Goal: Find specific page/section: Find specific page/section

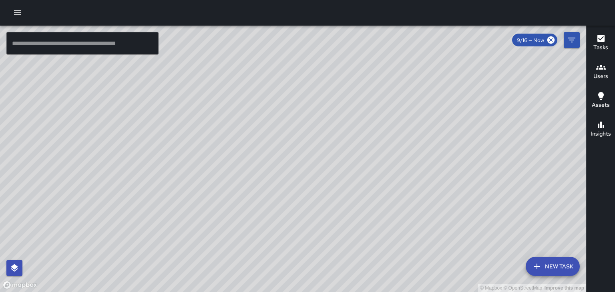
click at [338, 151] on div "© Mapbox © OpenStreetMap Improve this map" at bounding box center [293, 159] width 586 height 267
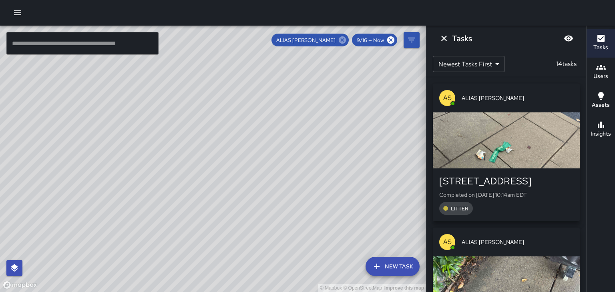
click at [341, 43] on icon at bounding box center [342, 40] width 9 height 9
click at [263, 155] on div "© Mapbox © OpenStreetMap Improve this map" at bounding box center [213, 159] width 426 height 267
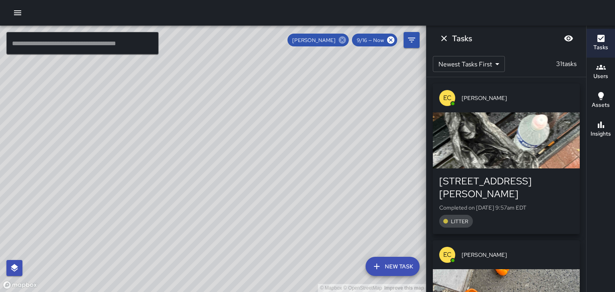
click at [346, 42] on icon at bounding box center [342, 40] width 9 height 9
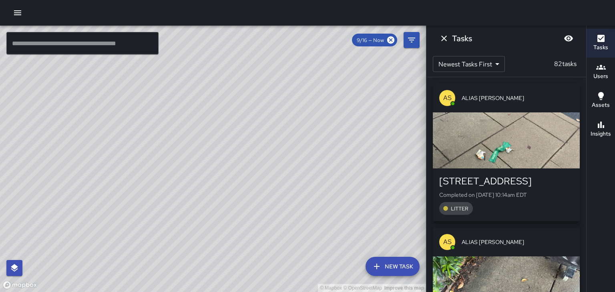
click at [311, 68] on div "© Mapbox © OpenStreetMap Improve this map" at bounding box center [213, 159] width 426 height 267
click at [554, 156] on div "button" at bounding box center [506, 141] width 147 height 56
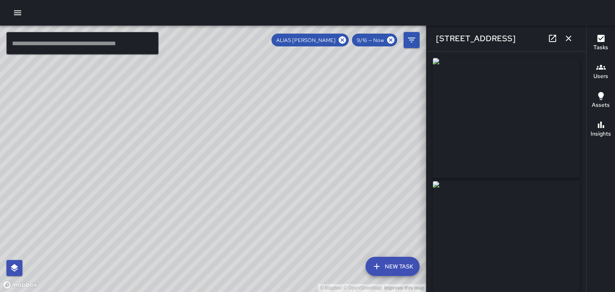
type input "**********"
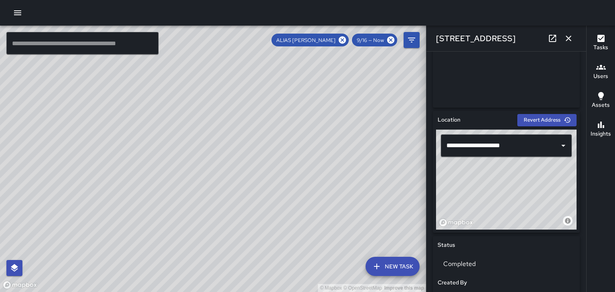
scroll to position [195, 0]
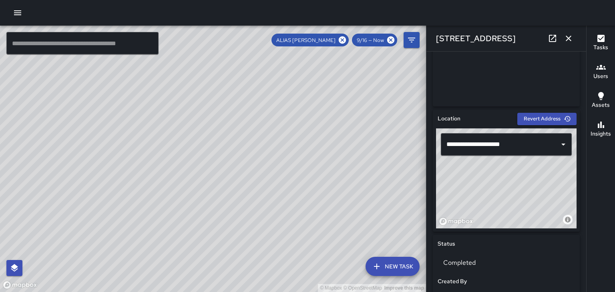
click at [570, 39] on icon "button" at bounding box center [569, 39] width 10 height 10
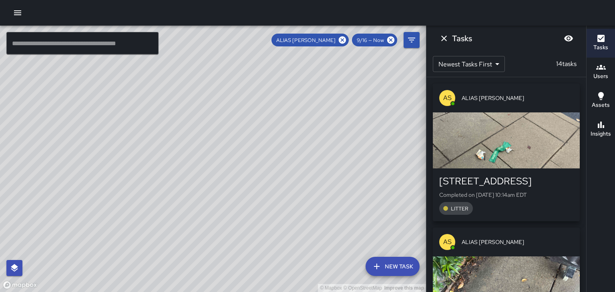
click at [556, 154] on div "button" at bounding box center [506, 141] width 147 height 56
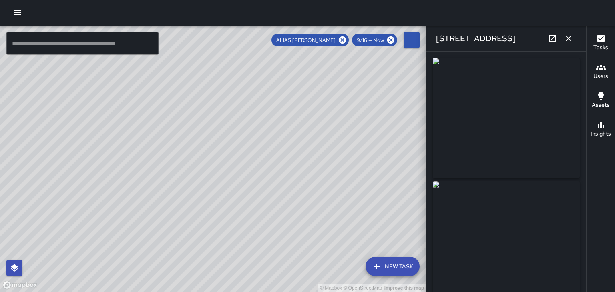
type input "**********"
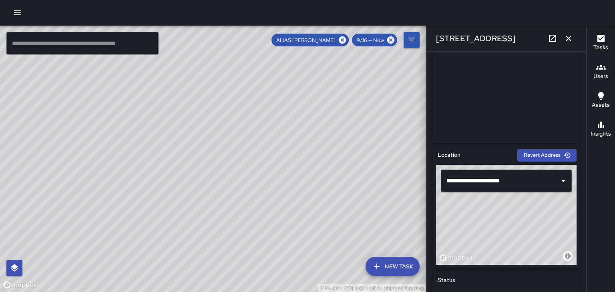
scroll to position [159, 0]
click at [557, 155] on button "Revert Address" at bounding box center [546, 155] width 59 height 12
click at [558, 155] on button "Revert Address" at bounding box center [546, 155] width 59 height 12
click at [557, 157] on button "Revert Address" at bounding box center [546, 155] width 59 height 12
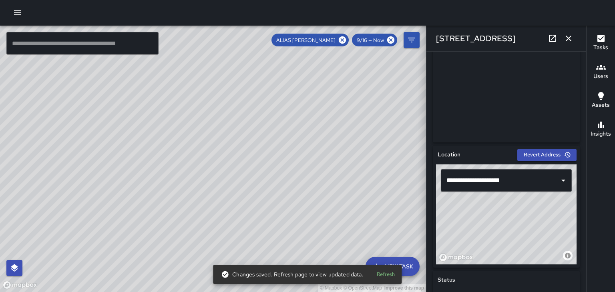
click at [571, 42] on icon "button" at bounding box center [569, 39] width 10 height 10
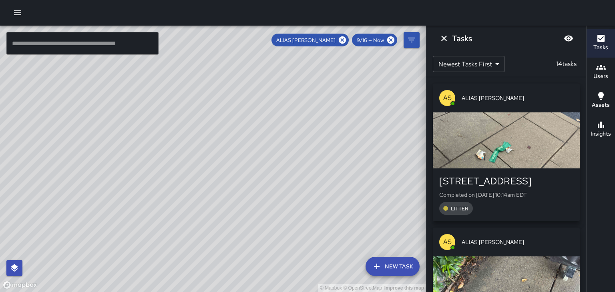
click at [559, 245] on span "ALIAS [PERSON_NAME]" at bounding box center [518, 242] width 112 height 8
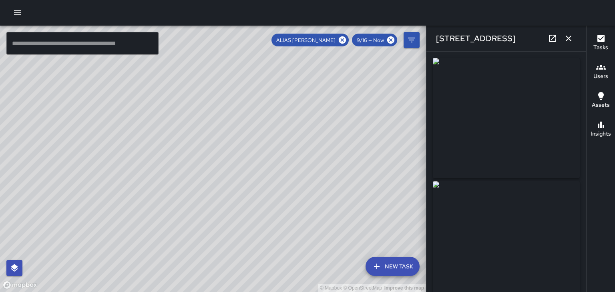
type input "**********"
click at [571, 40] on icon "button" at bounding box center [569, 39] width 10 height 10
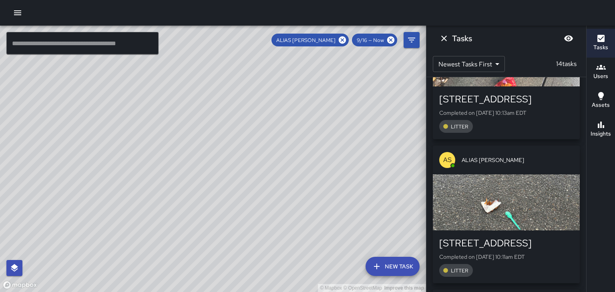
scroll to position [227, 0]
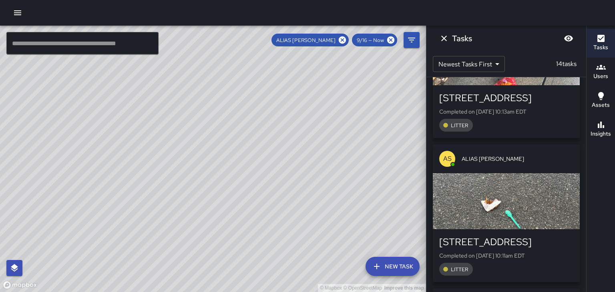
click at [557, 159] on span "ALIAS [PERSON_NAME]" at bounding box center [518, 159] width 112 height 8
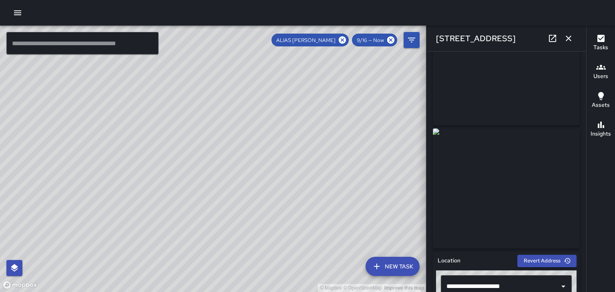
scroll to position [46, 0]
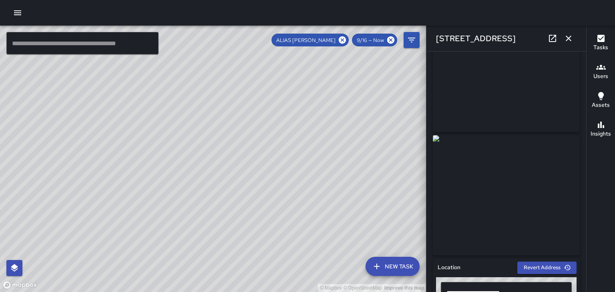
click at [439, 140] on img at bounding box center [506, 195] width 147 height 120
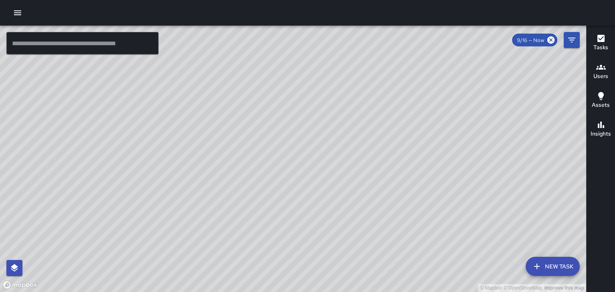
click at [277, 136] on div "© Mapbox © OpenStreetMap Improve this map" at bounding box center [293, 159] width 586 height 267
click at [275, 139] on div "© Mapbox © OpenStreetMap Improve this map" at bounding box center [293, 159] width 586 height 267
